Goal: Information Seeking & Learning: Learn about a topic

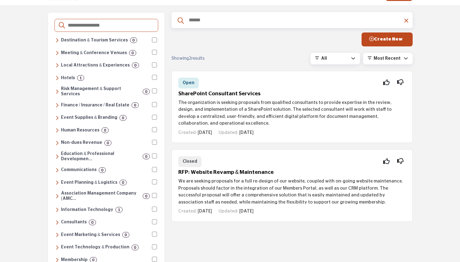
scroll to position [24, 0]
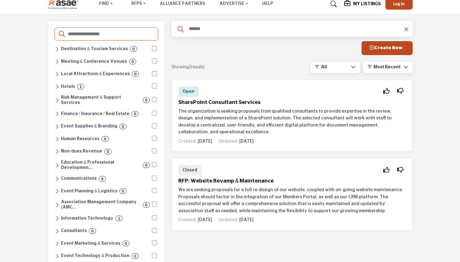
click at [173, 65] on div "Showing 2 results" at bounding box center [208, 67] width 72 height 7
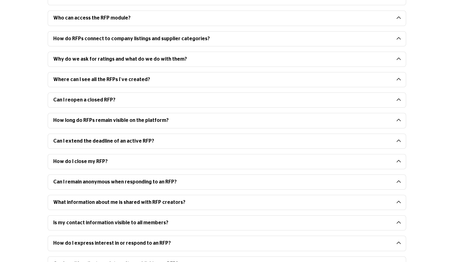
scroll to position [353, 0]
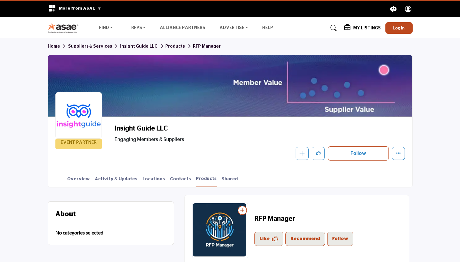
drag, startPoint x: 459, startPoint y: 56, endPoint x: 464, endPoint y: 110, distance: 54.1
click at [460, 110] on html "More from ASAE .asae-eb-switcher-icon { fill: #ffffff; stroke-width: 0px; } .as…" at bounding box center [230, 224] width 460 height 449
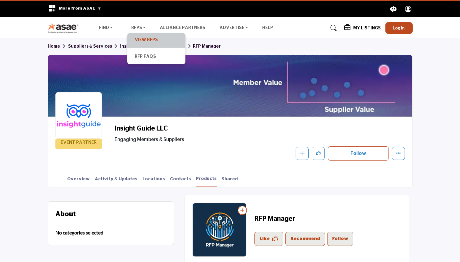
click at [150, 41] on link "View RFPs" at bounding box center [156, 40] width 52 height 9
